Goal: Information Seeking & Learning: Learn about a topic

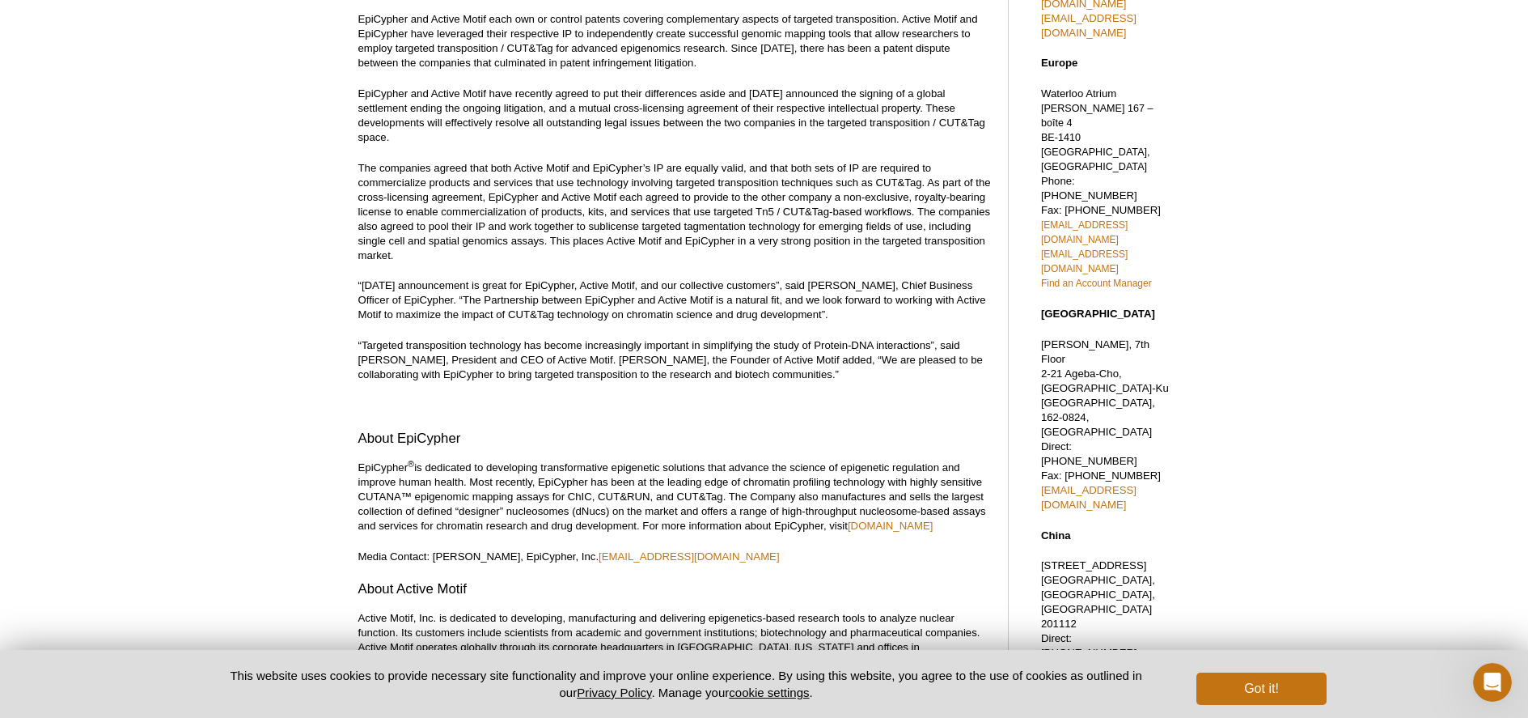
scroll to position [421, 0]
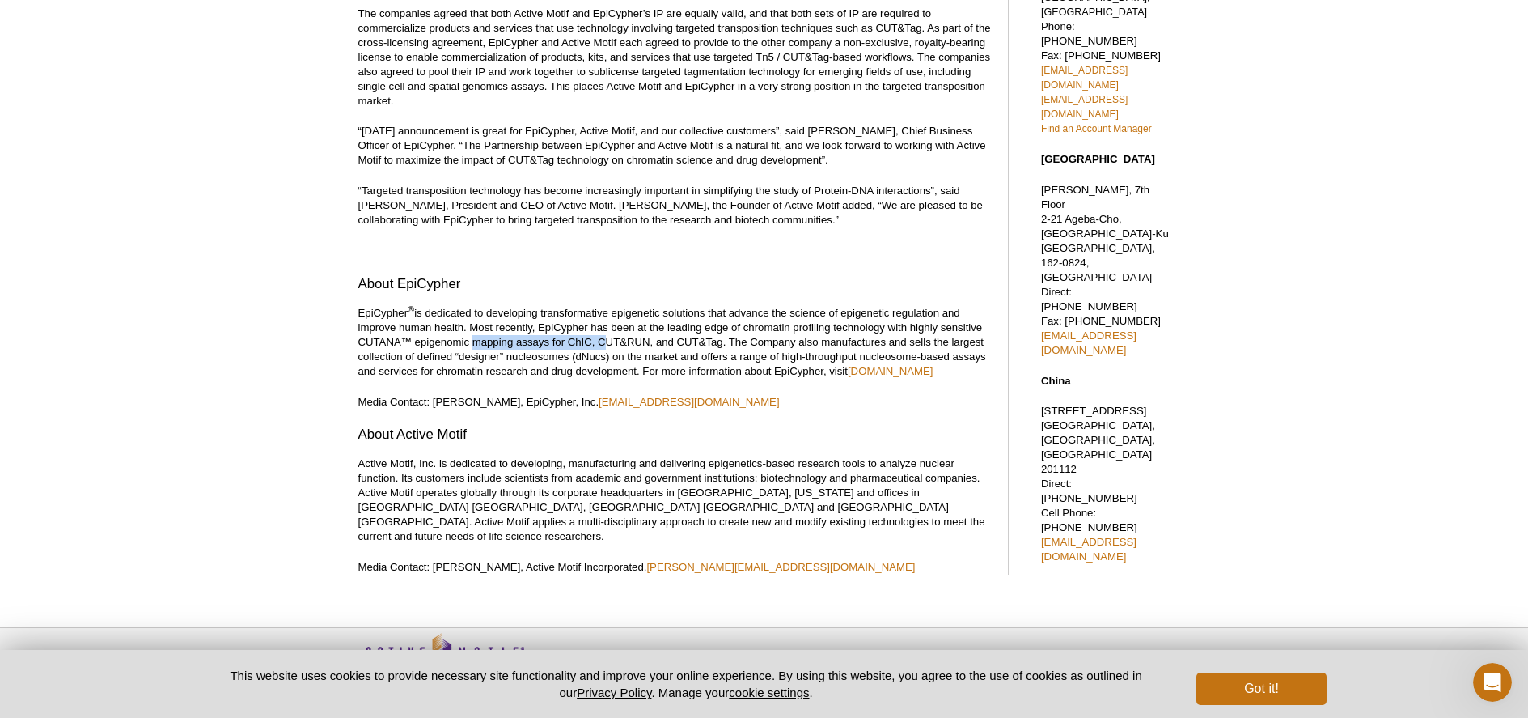
drag, startPoint x: 602, startPoint y: 306, endPoint x: 465, endPoint y: 307, distance: 136.7
click at [465, 307] on p "EpiCypher ® is dedicated to developing transformative epigenetic solutions that…" at bounding box center [675, 342] width 634 height 73
click at [435, 307] on p "EpiCypher ® is dedicated to developing transformative epigenetic solutions that…" at bounding box center [675, 342] width 634 height 73
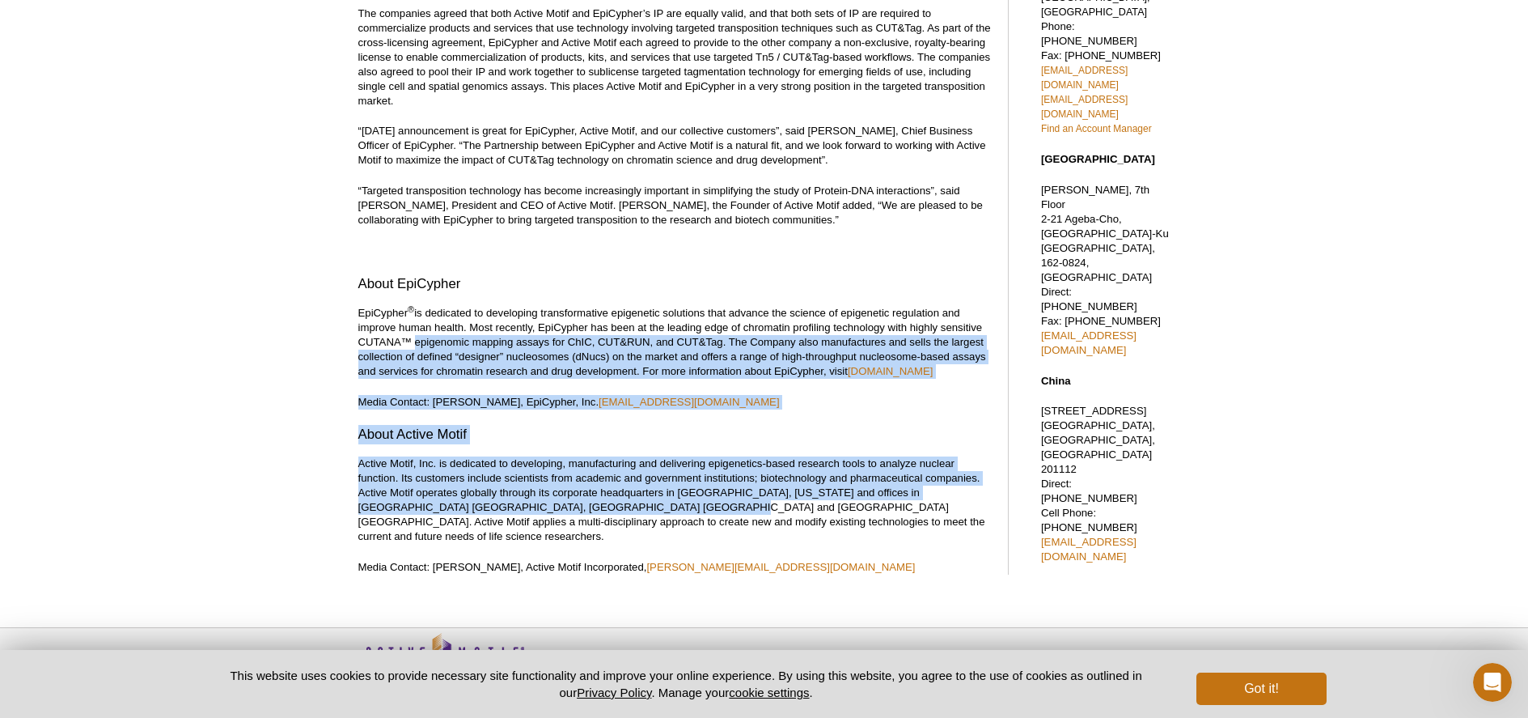
drag, startPoint x: 411, startPoint y: 308, endPoint x: 591, endPoint y: 468, distance: 240.2
click at [587, 469] on div "Active Motif and EpiCypher Execute Cross-Licensing Agreement and End Ongoing Li…" at bounding box center [675, 131] width 634 height 886
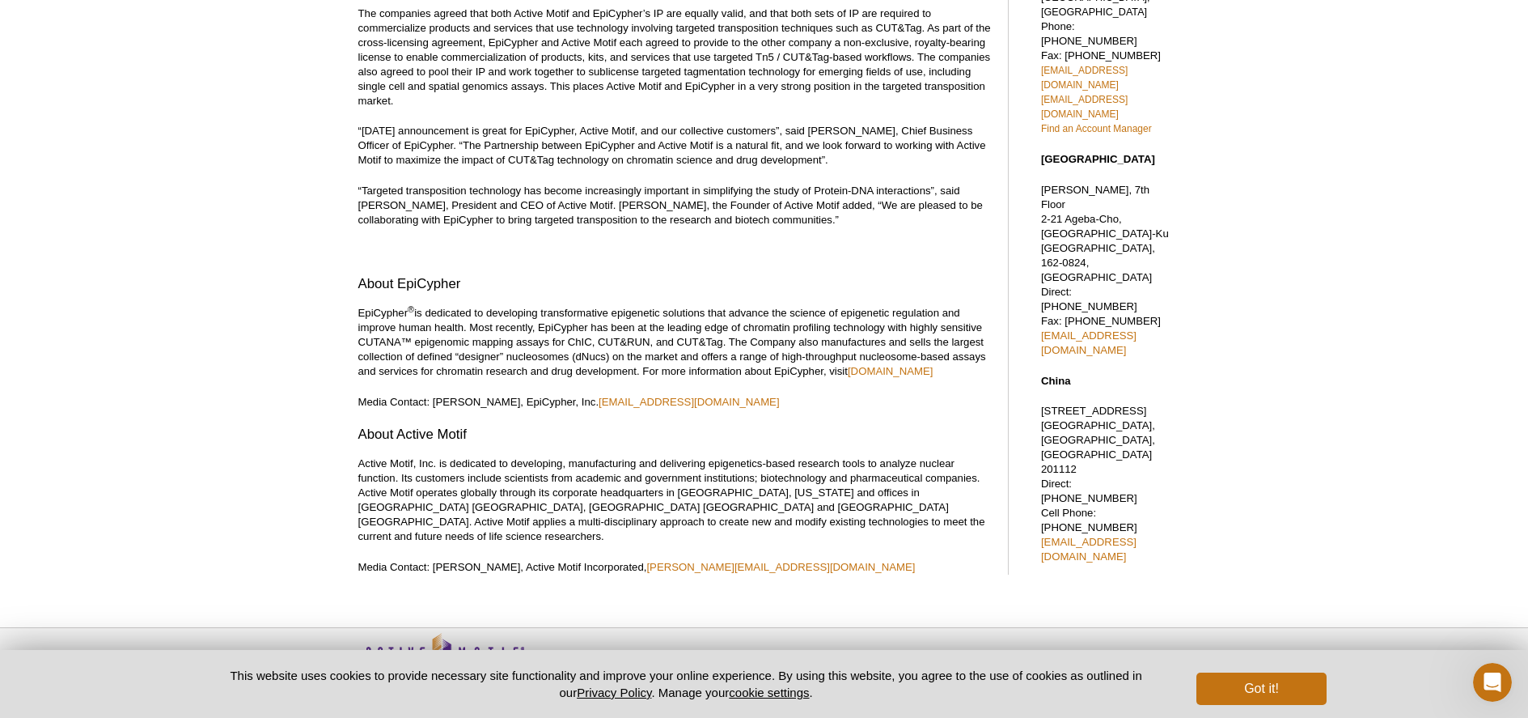
click at [621, 468] on p "Active Motif, Inc. is dedicated to developing, manufacturing and delivering epi…" at bounding box center [675, 499] width 634 height 87
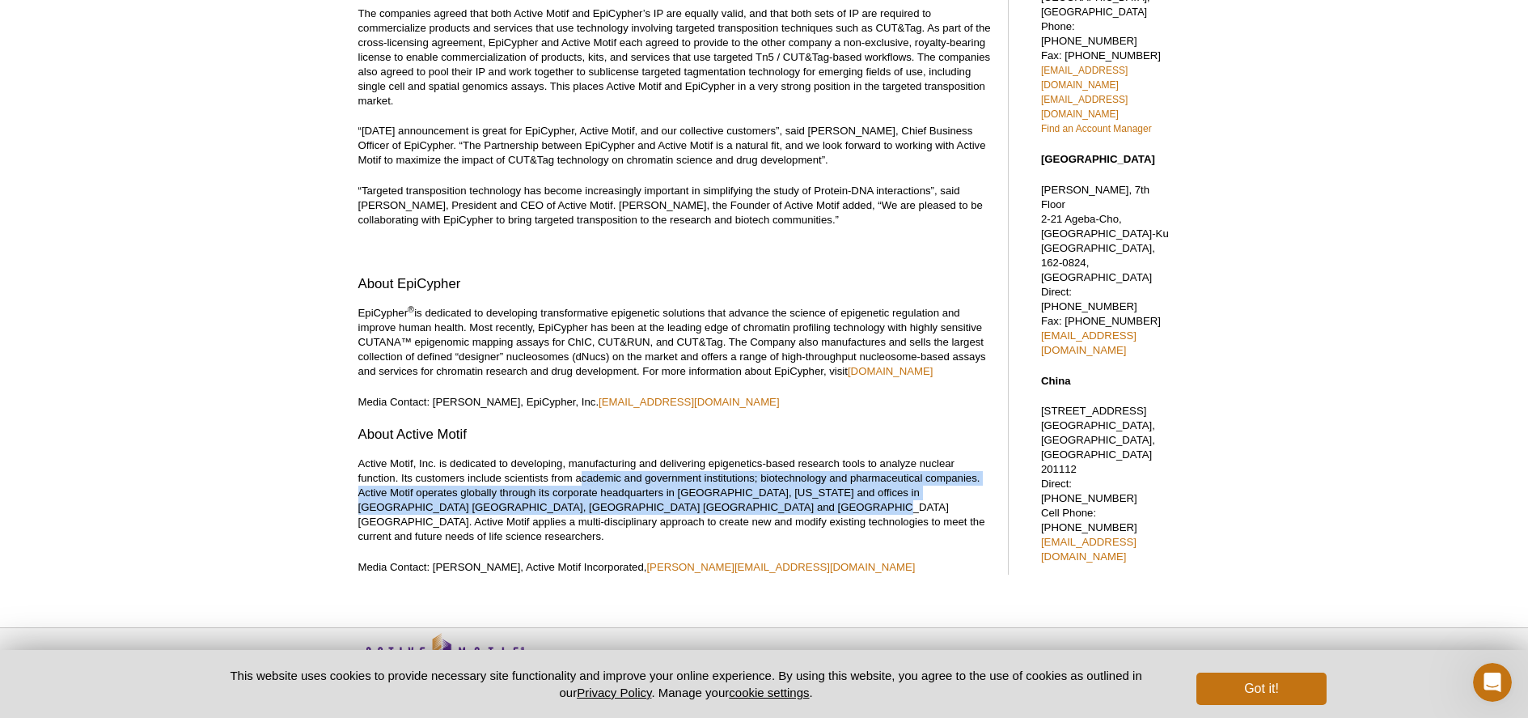
drag, startPoint x: 684, startPoint y: 471, endPoint x: 583, endPoint y: 441, distance: 104.7
click at [583, 456] on p "Active Motif, Inc. is dedicated to developing, manufacturing and delivering epi…" at bounding box center [675, 499] width 634 height 87
click at [600, 456] on p "Active Motif, Inc. is dedicated to developing, manufacturing and delivering epi…" at bounding box center [675, 499] width 634 height 87
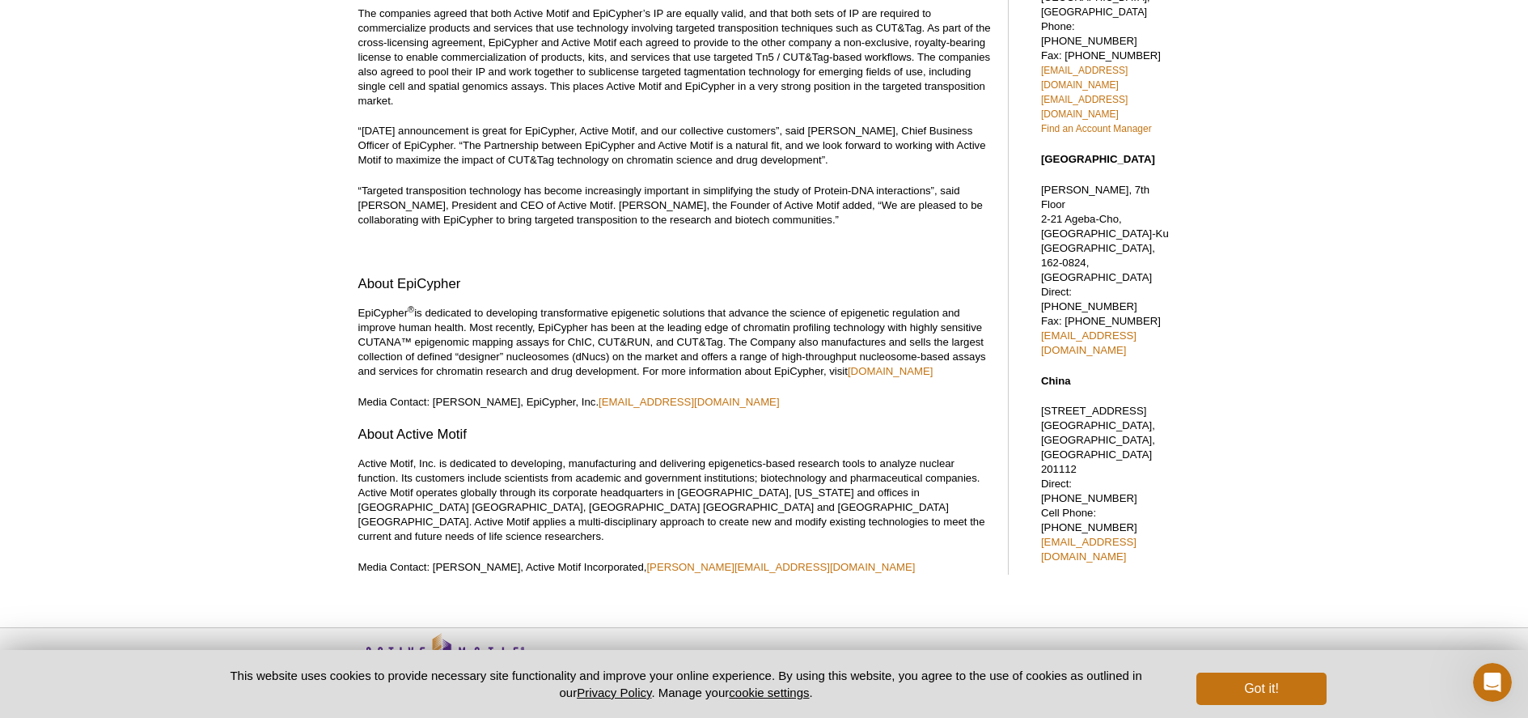
click at [539, 456] on p "Active Motif, Inc. is dedicated to developing, manufacturing and delivering epi…" at bounding box center [675, 499] width 634 height 87
drag, startPoint x: 518, startPoint y: 481, endPoint x: 473, endPoint y: 477, distance: 44.8
click at [517, 481] on p "Active Motif, Inc. is dedicated to developing, manufacturing and delivering epi…" at bounding box center [675, 499] width 634 height 87
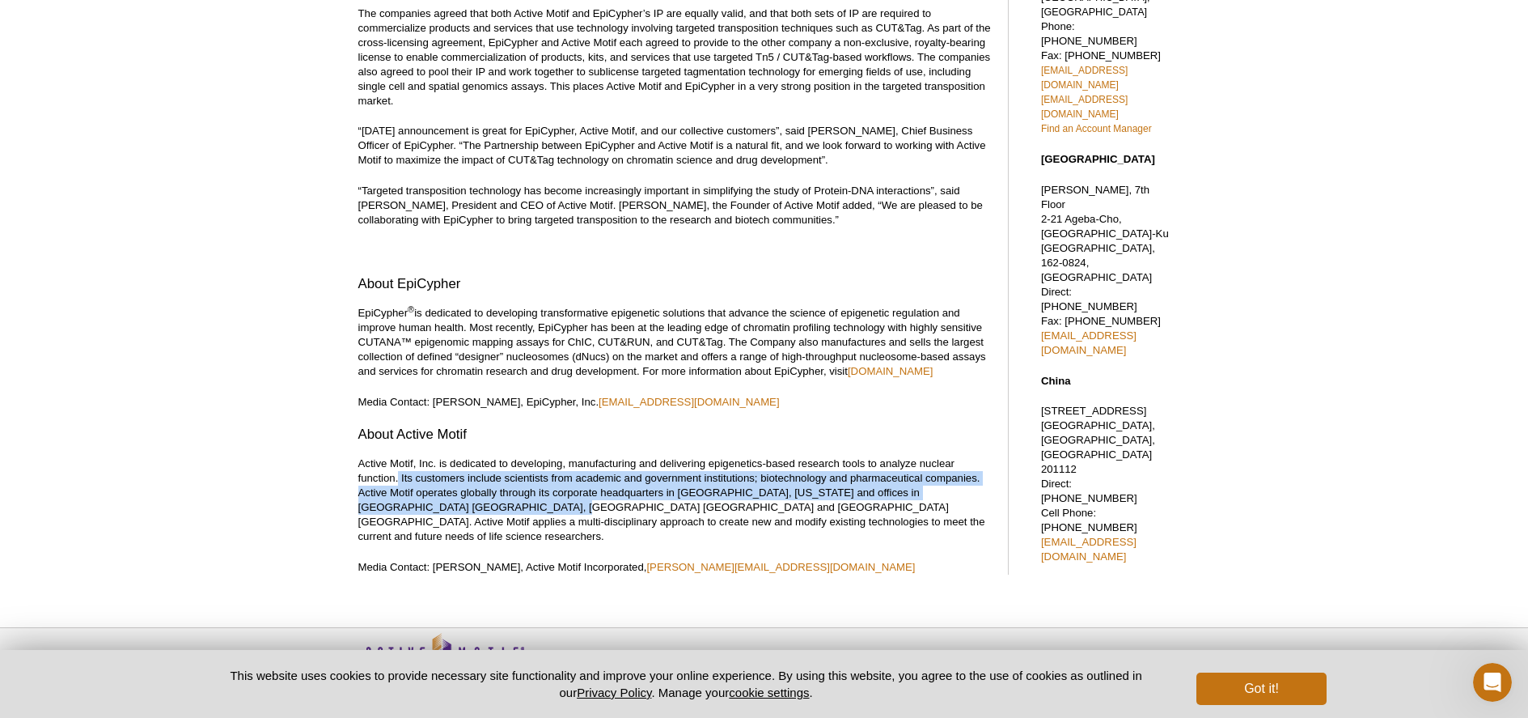
drag, startPoint x: 400, startPoint y: 446, endPoint x: 456, endPoint y: 469, distance: 60.6
click at [456, 469] on p "Active Motif, Inc. is dedicated to developing, manufacturing and delivering epi…" at bounding box center [675, 499] width 634 height 87
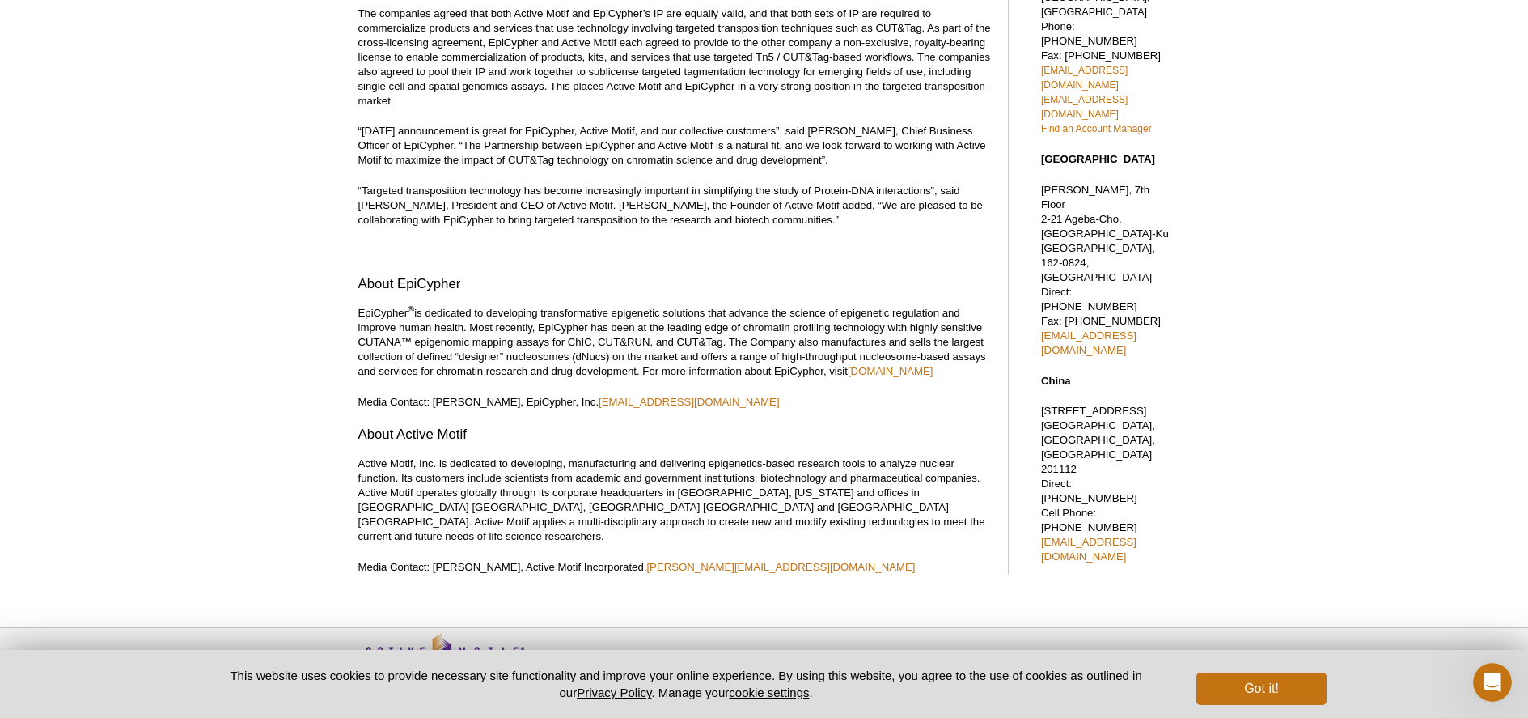
click at [502, 491] on p "Active Motif, Inc. is dedicated to developing, manufacturing and delivering epi…" at bounding box center [675, 499] width 634 height 87
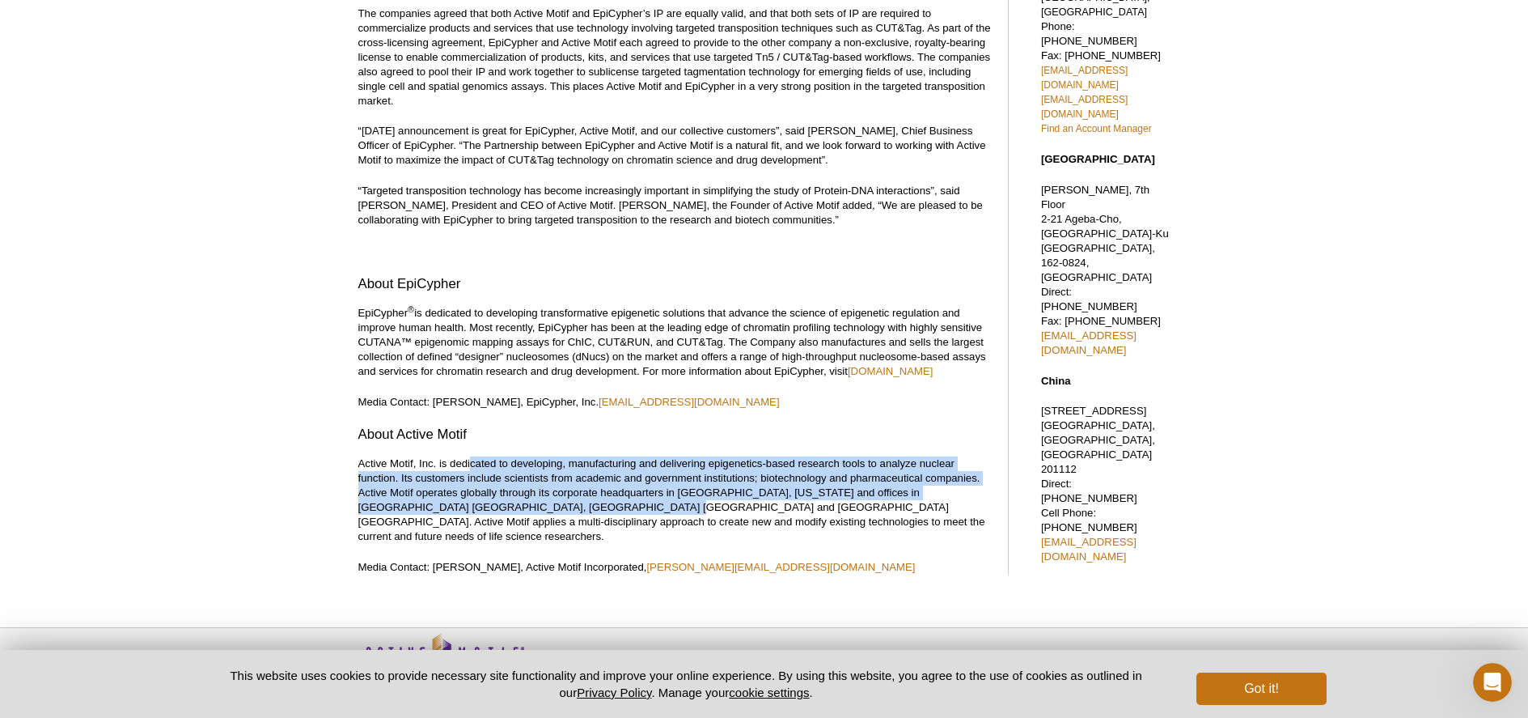
drag, startPoint x: 470, startPoint y: 430, endPoint x: 539, endPoint y: 469, distance: 79.4
click at [539, 469] on p "Active Motif, Inc. is dedicated to developing, manufacturing and delivering epi…" at bounding box center [675, 499] width 634 height 87
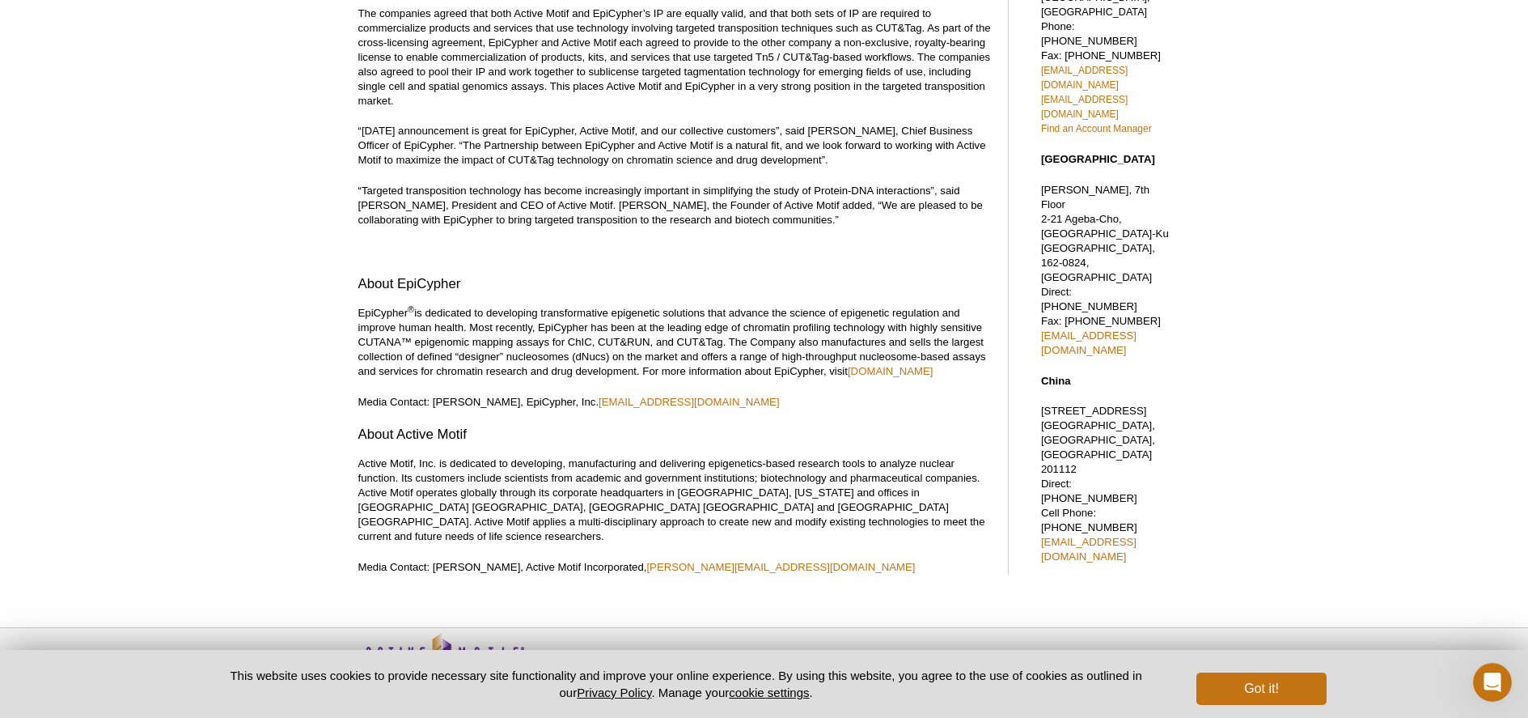
click at [567, 473] on p "Active Motif, Inc. is dedicated to developing, manufacturing and delivering epi…" at bounding box center [675, 499] width 634 height 87
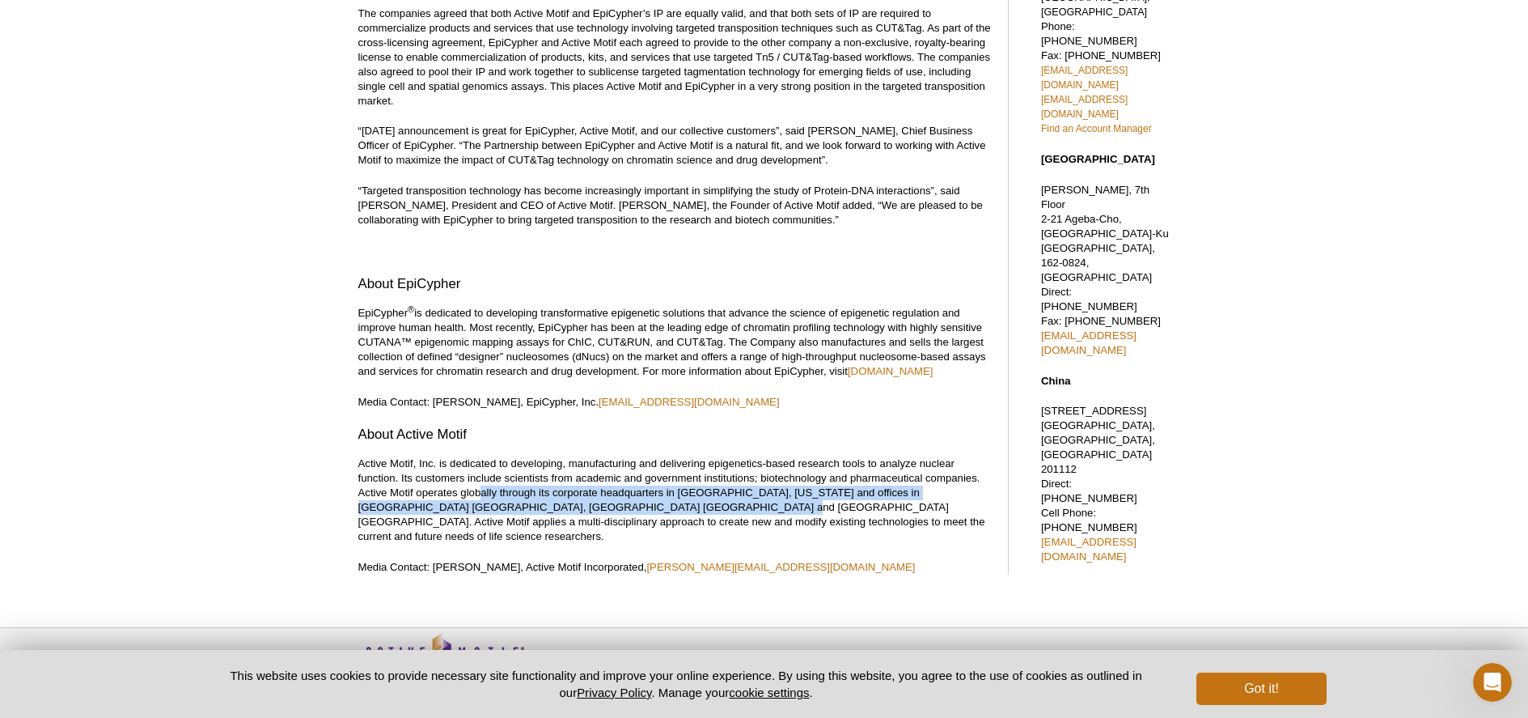
drag, startPoint x: 617, startPoint y: 468, endPoint x: 479, endPoint y: 458, distance: 138.7
click at [479, 458] on p "Active Motif, Inc. is dedicated to developing, manufacturing and delivering epi…" at bounding box center [675, 499] width 634 height 87
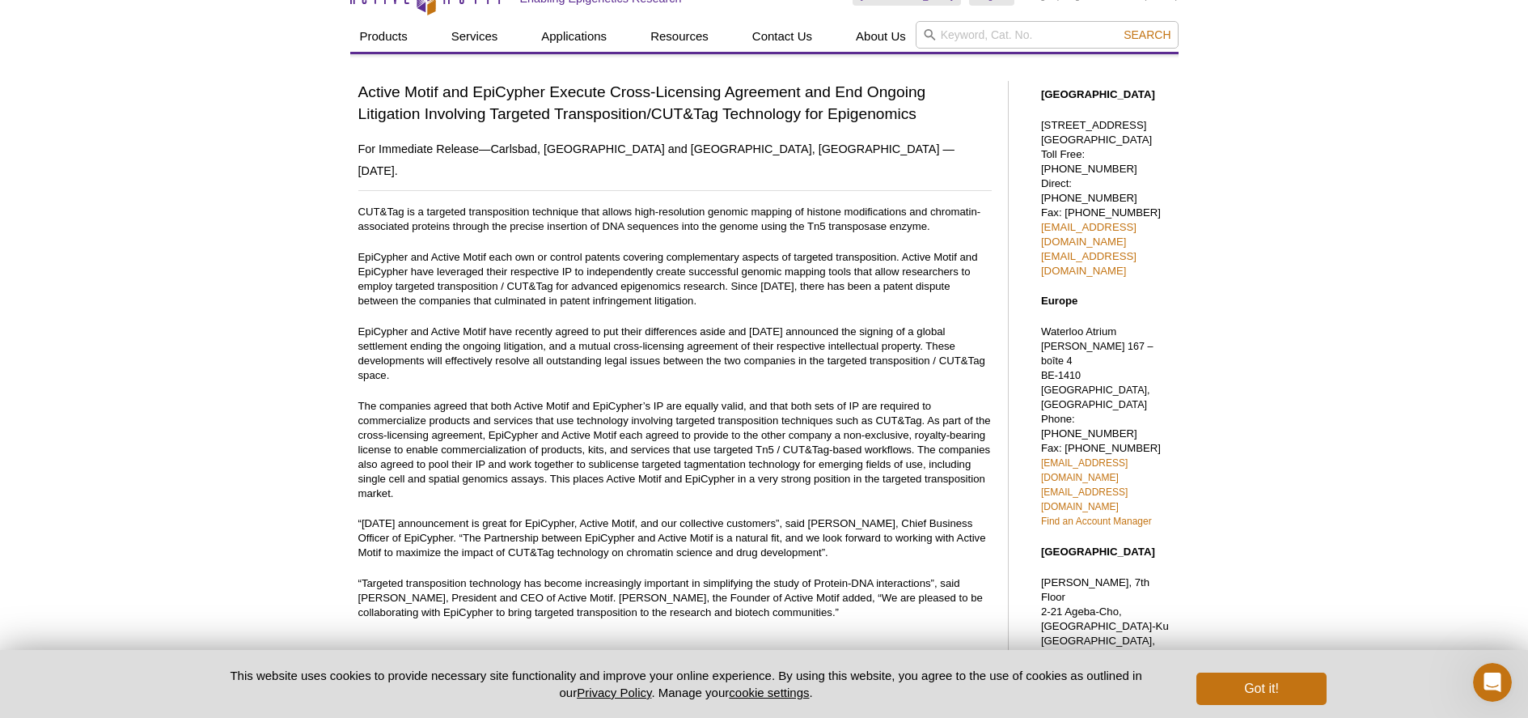
scroll to position [0, 0]
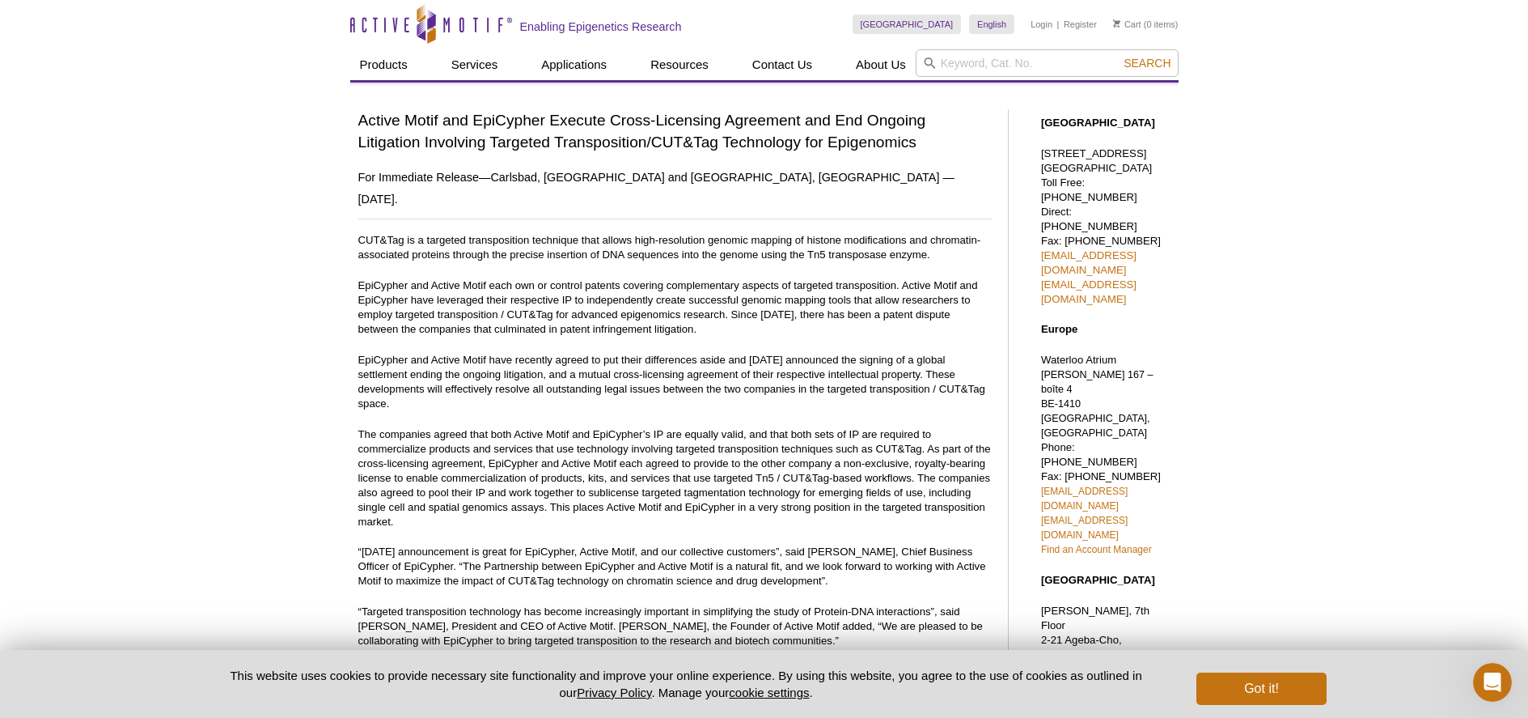
click at [820, 206] on div "Active Motif and EpiCypher Execute Cross-Licensing Agreement and End Ongoing Li…" at bounding box center [675, 552] width 634 height 886
click at [858, 182] on h2 "For Immediate Release—Carlsbad, [GEOGRAPHIC_DATA] and [GEOGRAPHIC_DATA], [GEOGR…" at bounding box center [675, 189] width 634 height 44
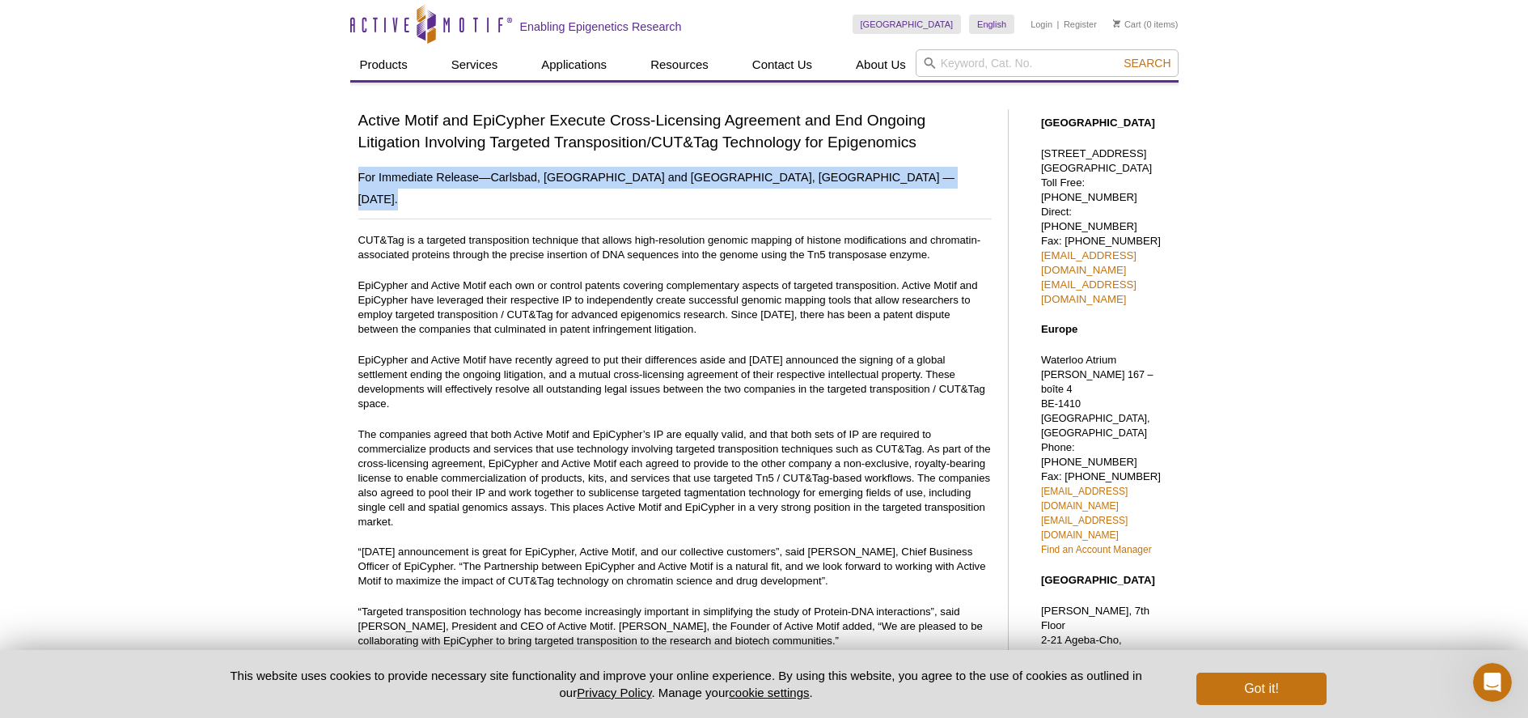
click at [858, 182] on h2 "For Immediate Release—Carlsbad, [GEOGRAPHIC_DATA] and [GEOGRAPHIC_DATA], [GEOGR…" at bounding box center [675, 189] width 634 height 44
click at [885, 218] on hr at bounding box center [675, 218] width 634 height 1
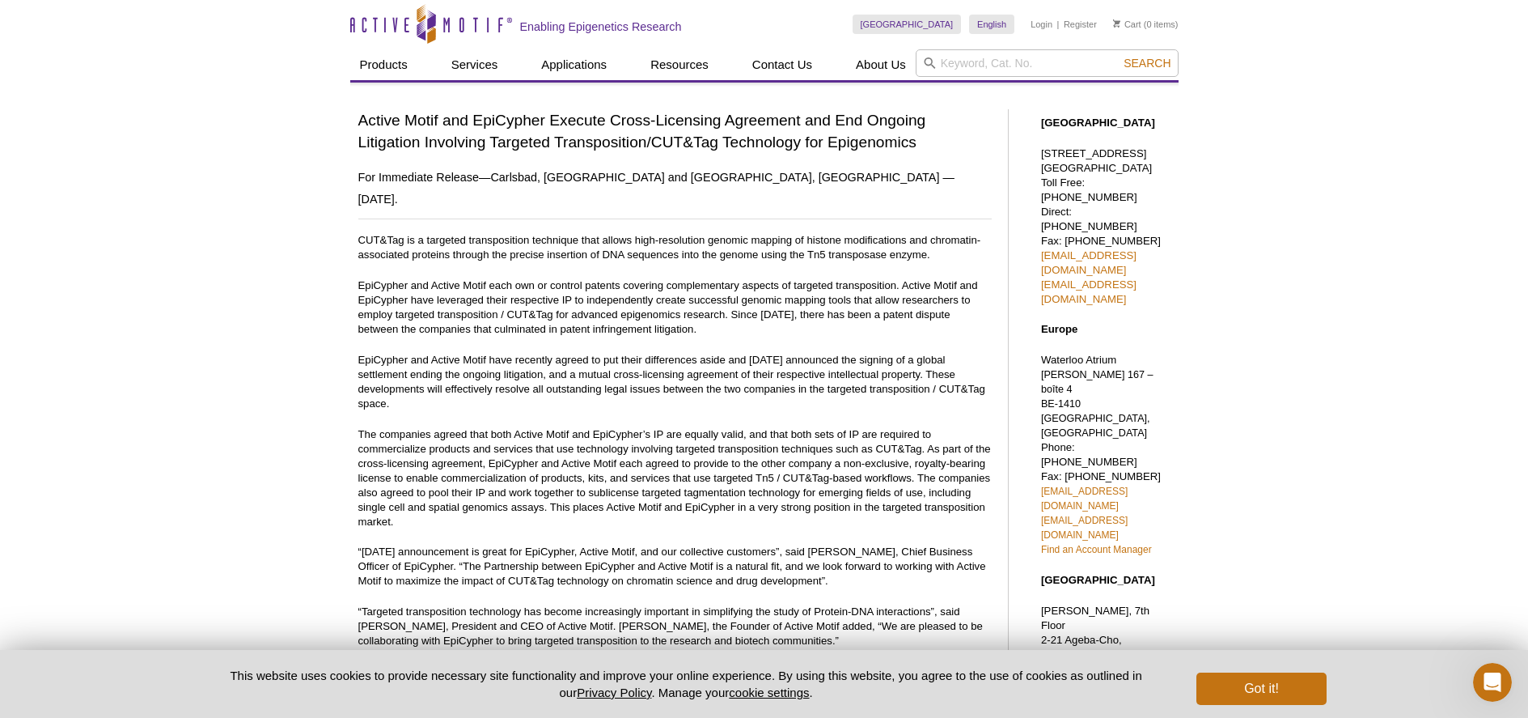
click at [884, 159] on div "Active Motif and EpiCypher Execute Cross-Licensing Agreement and End Ongoing Li…" at bounding box center [675, 552] width 634 height 886
click at [884, 134] on h1 "Active Motif and EpiCypher Execute Cross-Licensing Agreement and End Ongoing Li…" at bounding box center [675, 131] width 634 height 45
